Goal: Task Accomplishment & Management: Manage account settings

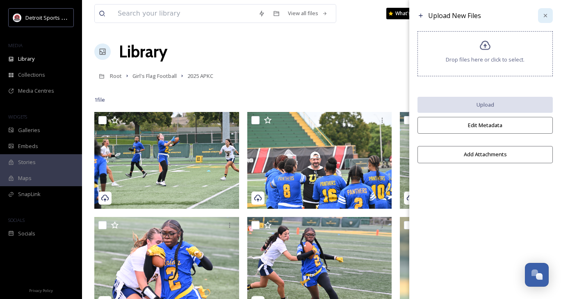
click at [545, 17] on icon at bounding box center [545, 15] width 7 height 7
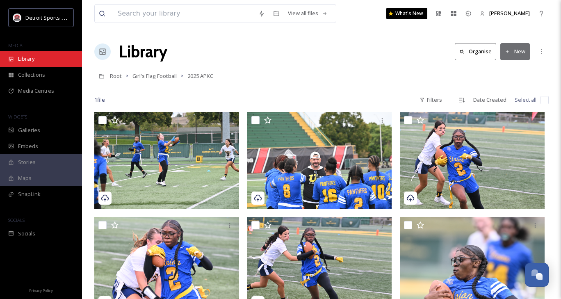
click at [29, 64] on div "Library" at bounding box center [41, 59] width 82 height 16
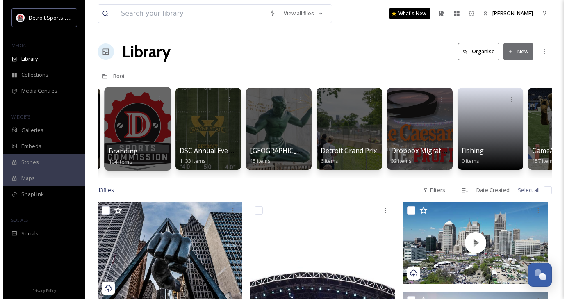
scroll to position [0, 234]
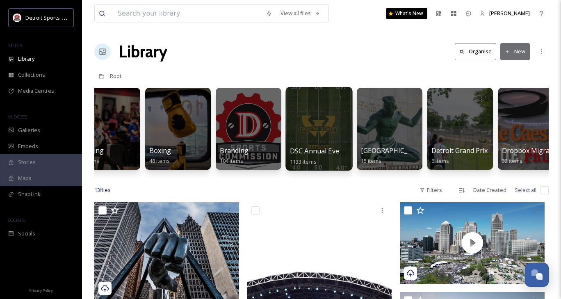
click at [319, 151] on span "DSC Annual Events" at bounding box center [319, 150] width 59 height 9
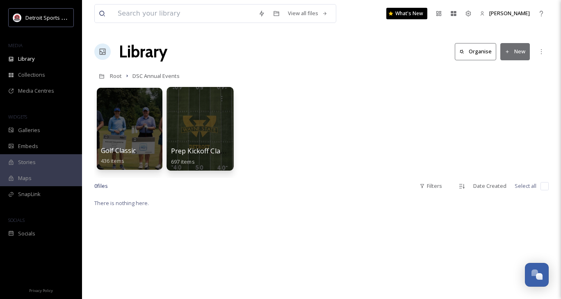
click at [198, 126] on div at bounding box center [200, 129] width 67 height 84
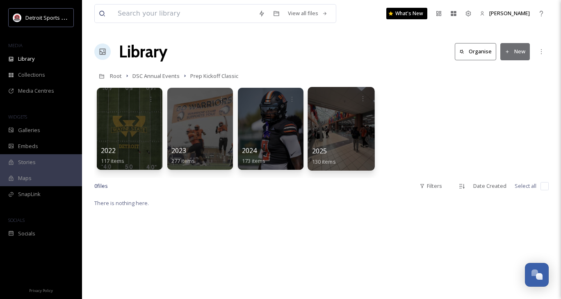
click at [332, 120] on div at bounding box center [341, 129] width 67 height 84
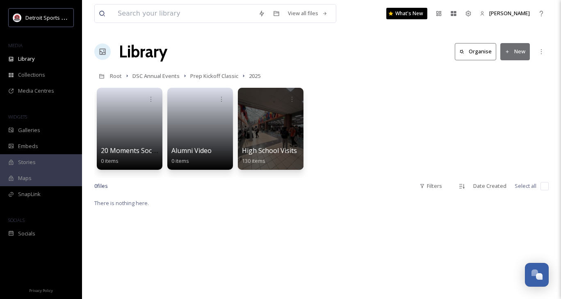
click at [512, 46] on button "New" at bounding box center [515, 51] width 30 height 17
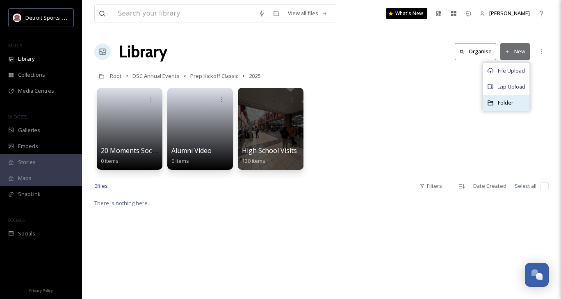
click at [509, 100] on span "Folder" at bounding box center [506, 103] width 16 height 8
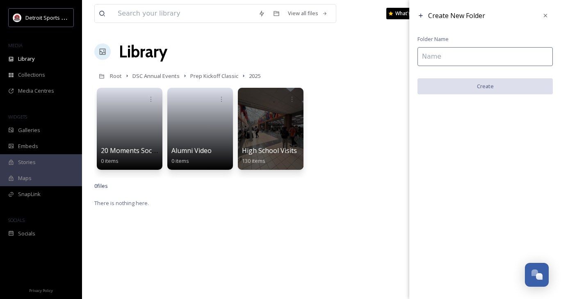
click at [454, 54] on input at bounding box center [484, 56] width 135 height 19
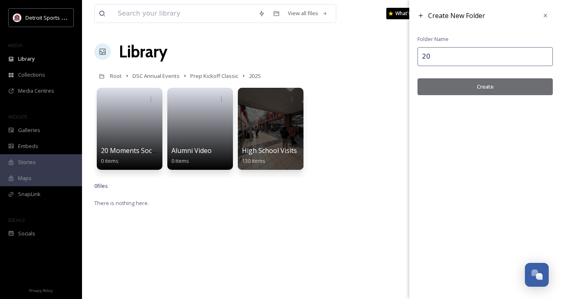
type input "2"
type input "G"
type input "Belleville vs. Clarkston"
click at [504, 88] on button "Create" at bounding box center [484, 86] width 135 height 17
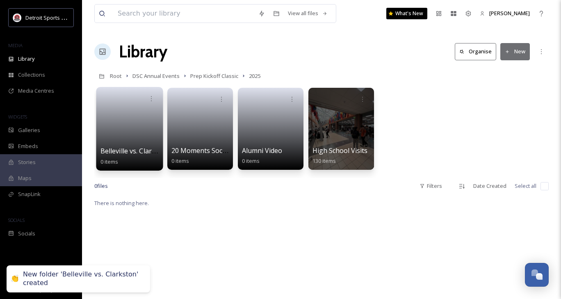
click at [130, 135] on link at bounding box center [129, 126] width 59 height 40
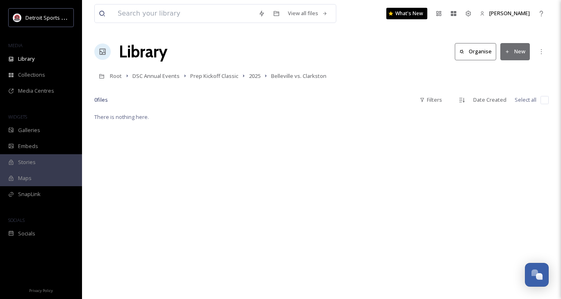
click at [123, 124] on div "There is nothing here." at bounding box center [321, 261] width 454 height 299
click at [523, 51] on button "New" at bounding box center [515, 51] width 30 height 17
click at [504, 64] on div "File Upload" at bounding box center [506, 71] width 46 height 16
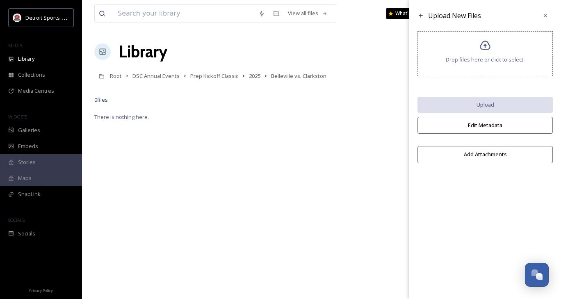
click at [492, 52] on div "Drop files here or click to select." at bounding box center [484, 53] width 135 height 45
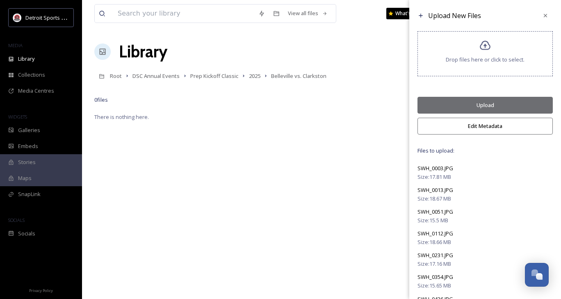
click at [480, 100] on button "Upload" at bounding box center [484, 105] width 135 height 17
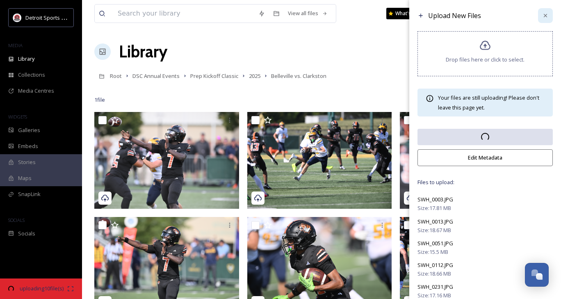
click at [544, 16] on icon at bounding box center [545, 15] width 3 height 3
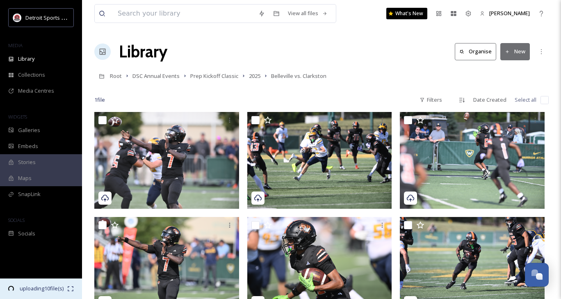
click at [25, 292] on span "08:40 remaining" at bounding box center [41, 296] width 51 height 8
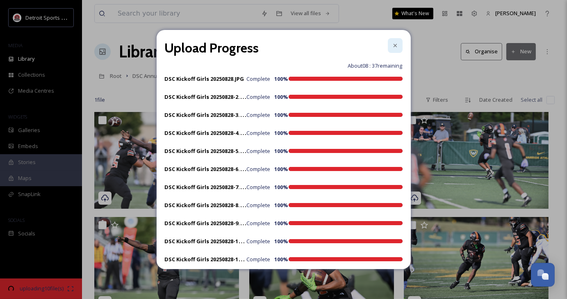
click at [392, 47] on icon at bounding box center [395, 45] width 7 height 7
